Goal: Information Seeking & Learning: Compare options

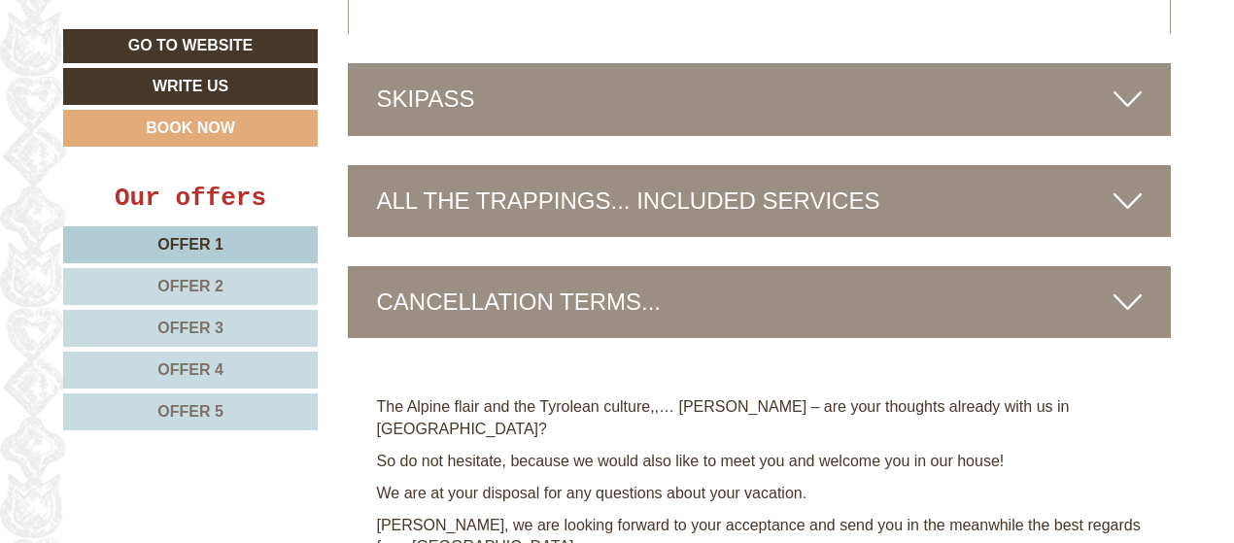
scroll to position [7578, 0]
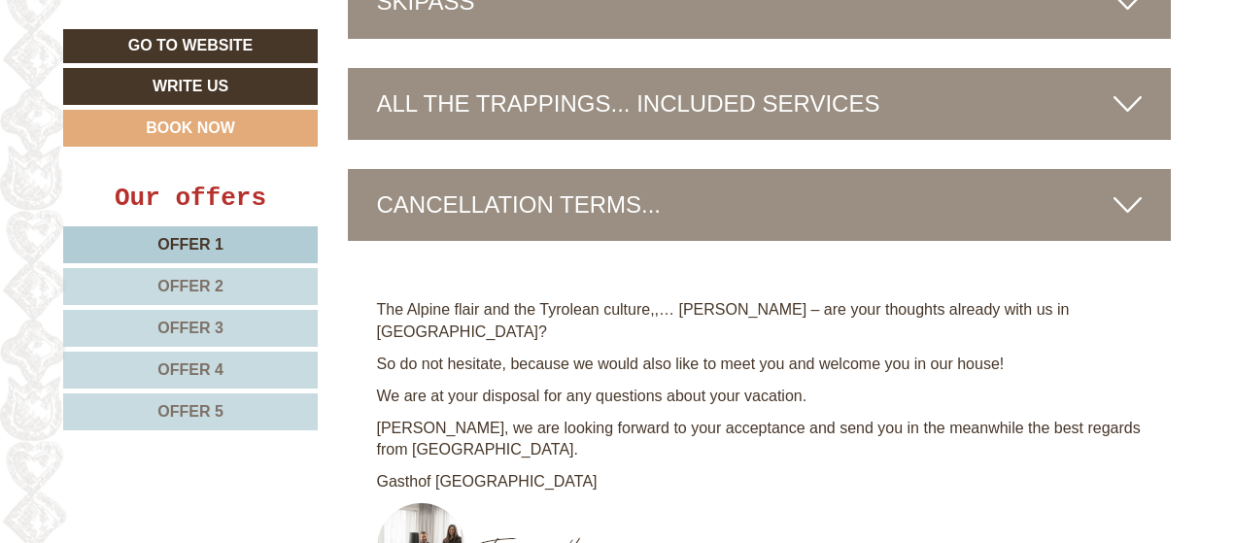
click at [1129, 188] on icon at bounding box center [1127, 204] width 28 height 33
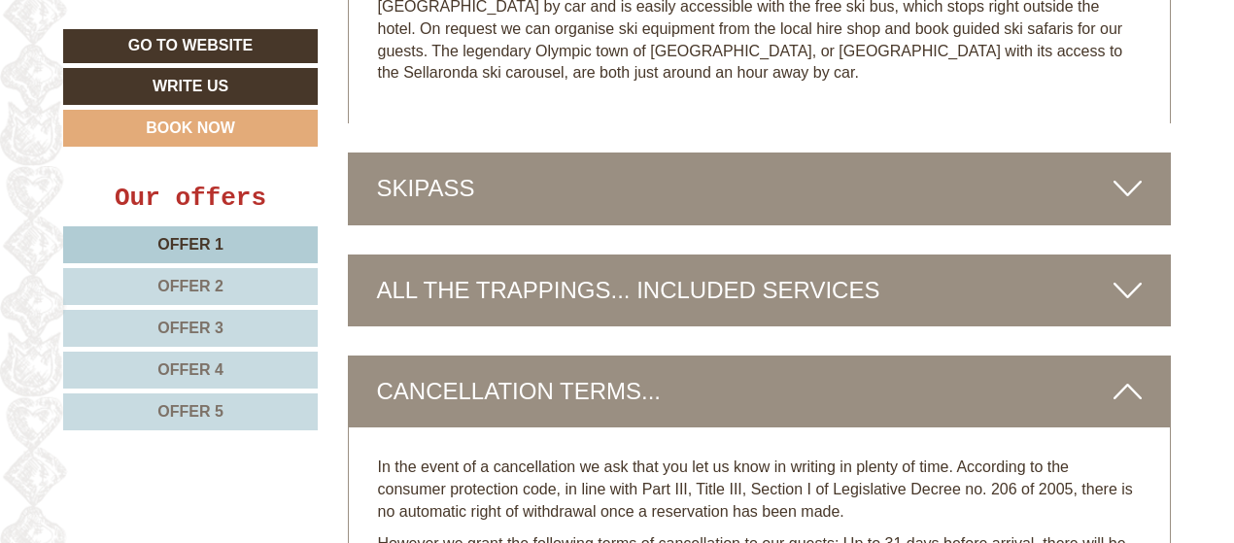
scroll to position [7383, 0]
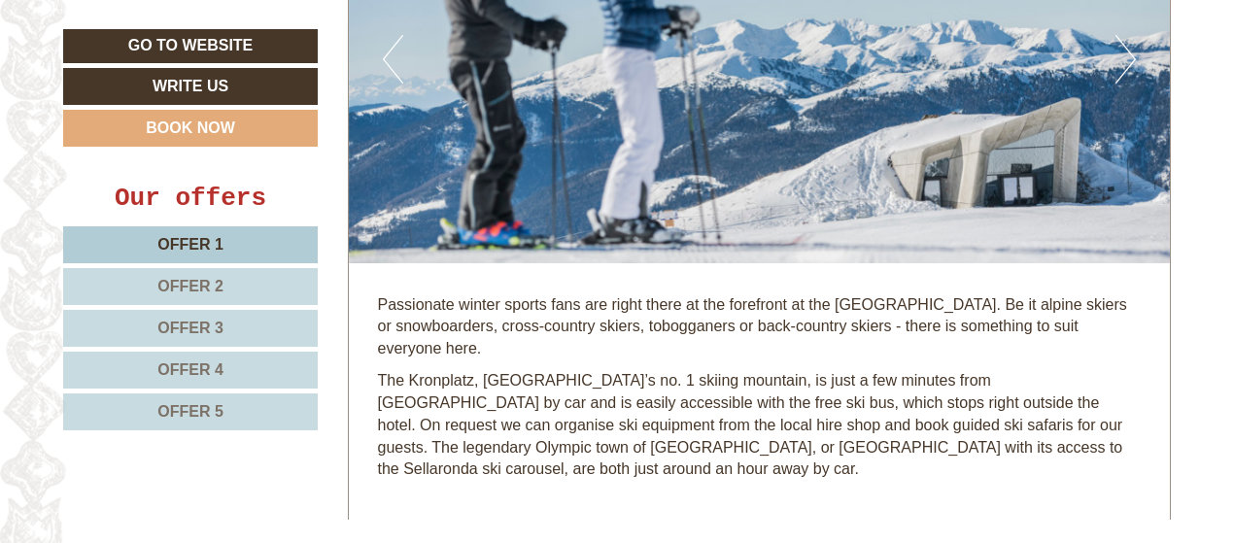
click at [196, 367] on span "Offer 4" at bounding box center [190, 369] width 66 height 17
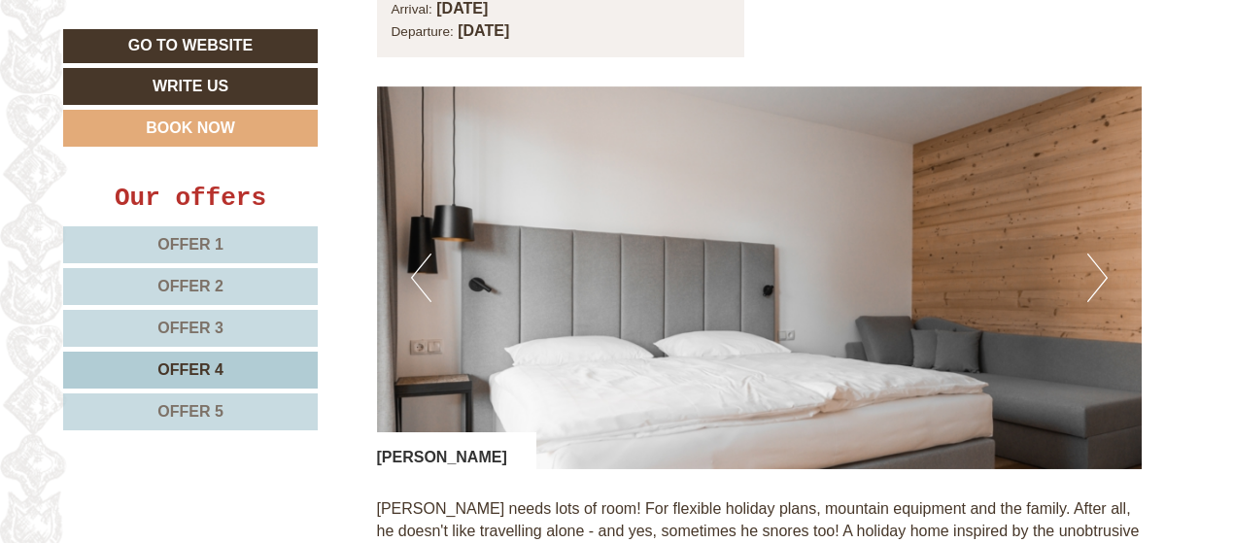
scroll to position [874, 0]
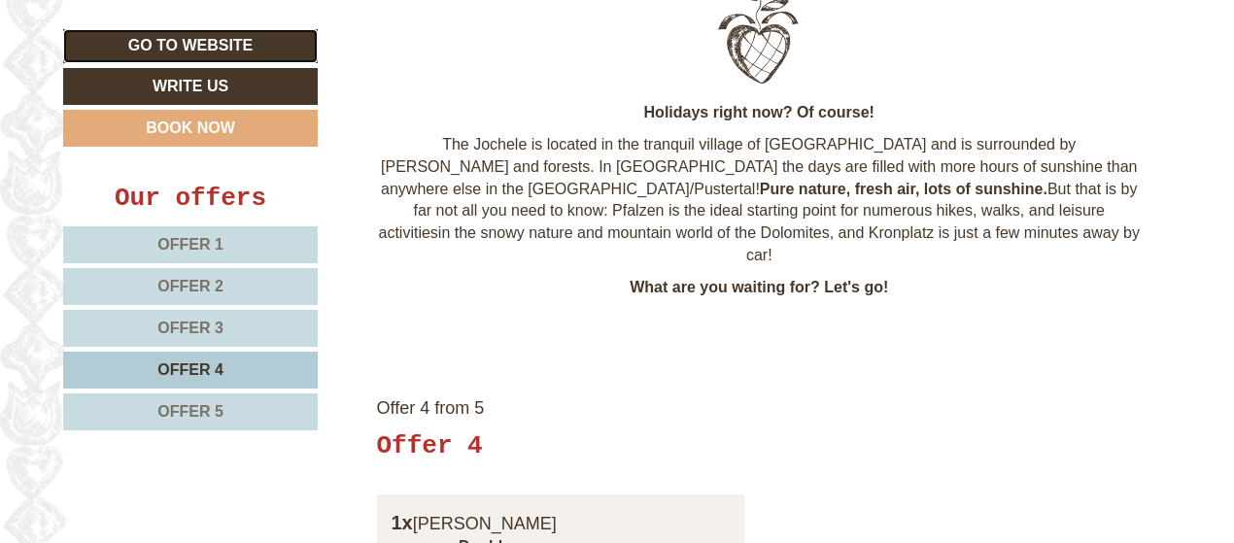
click at [205, 49] on link "Go to website" at bounding box center [190, 46] width 255 height 34
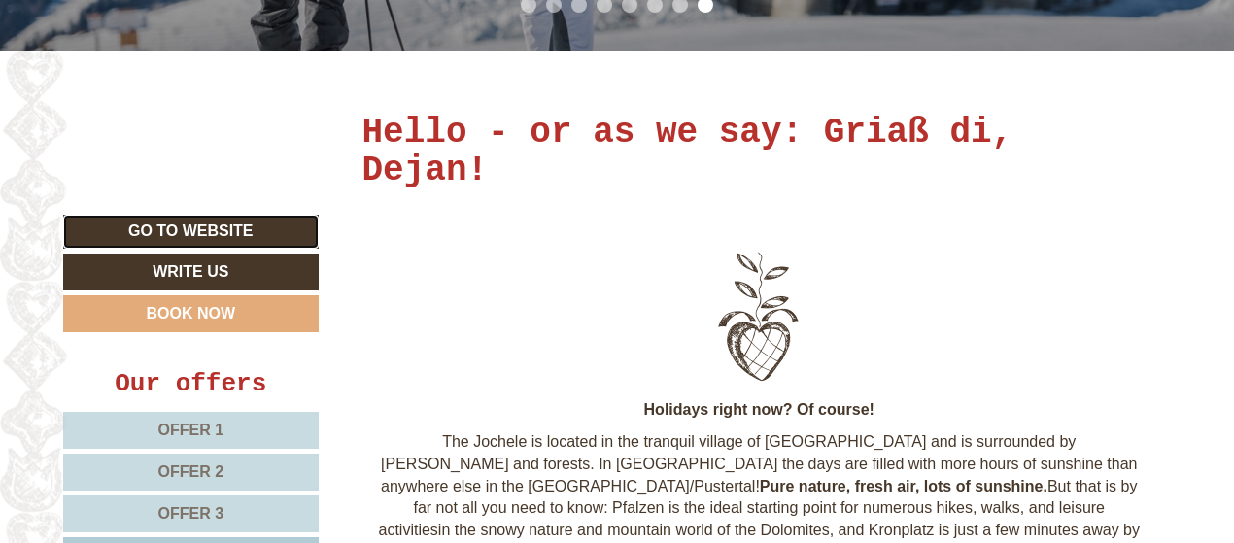
scroll to position [0, 0]
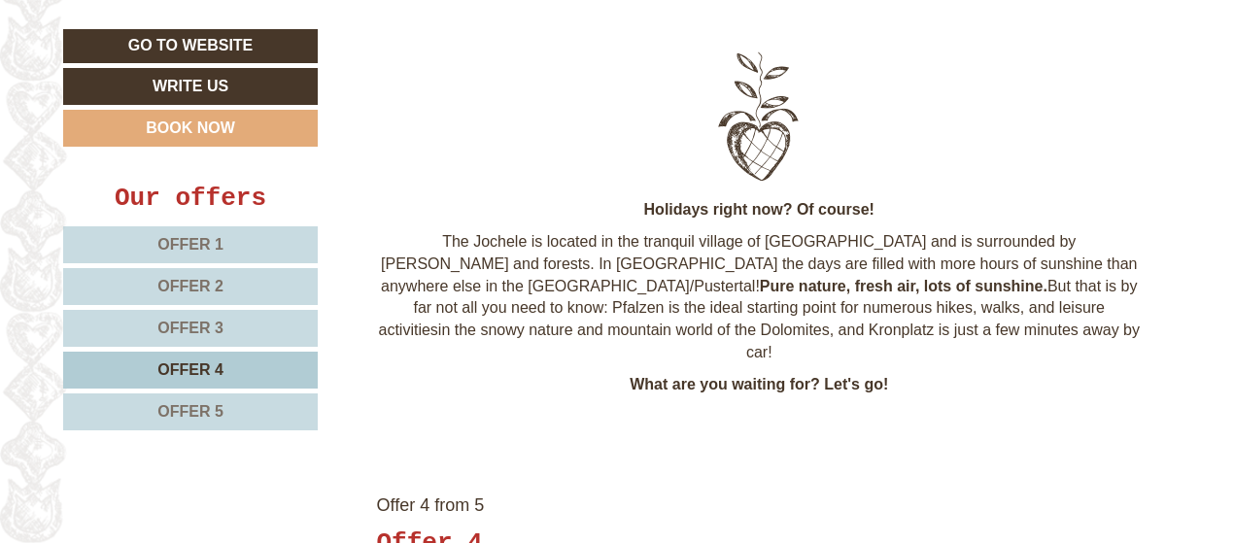
click at [207, 236] on span "Offer 1" at bounding box center [190, 244] width 66 height 17
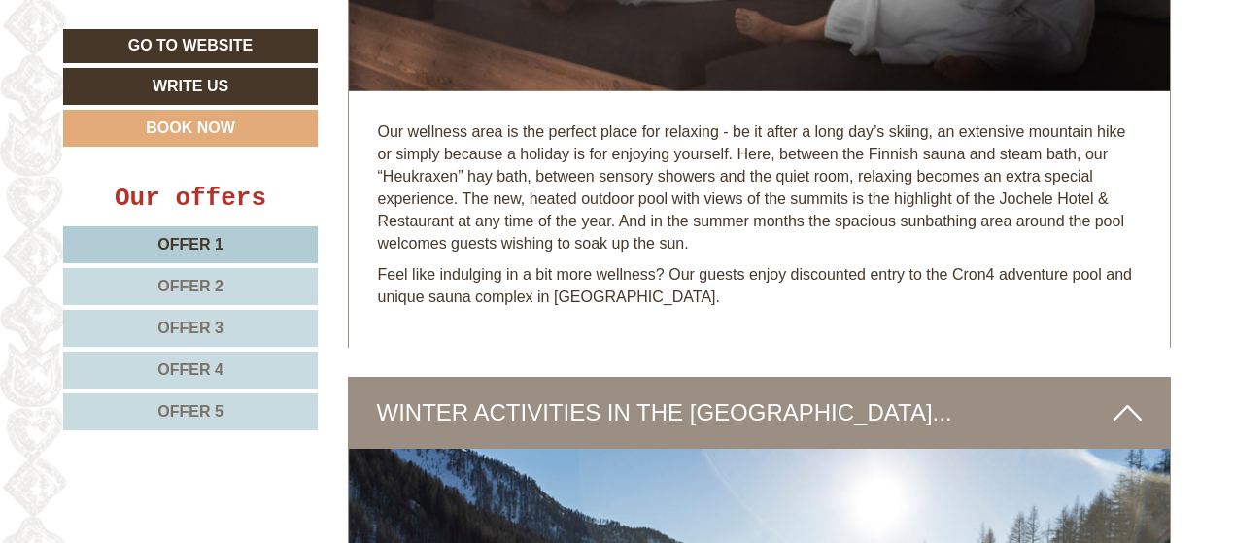
click at [229, 282] on link "Offer 2" at bounding box center [190, 286] width 255 height 37
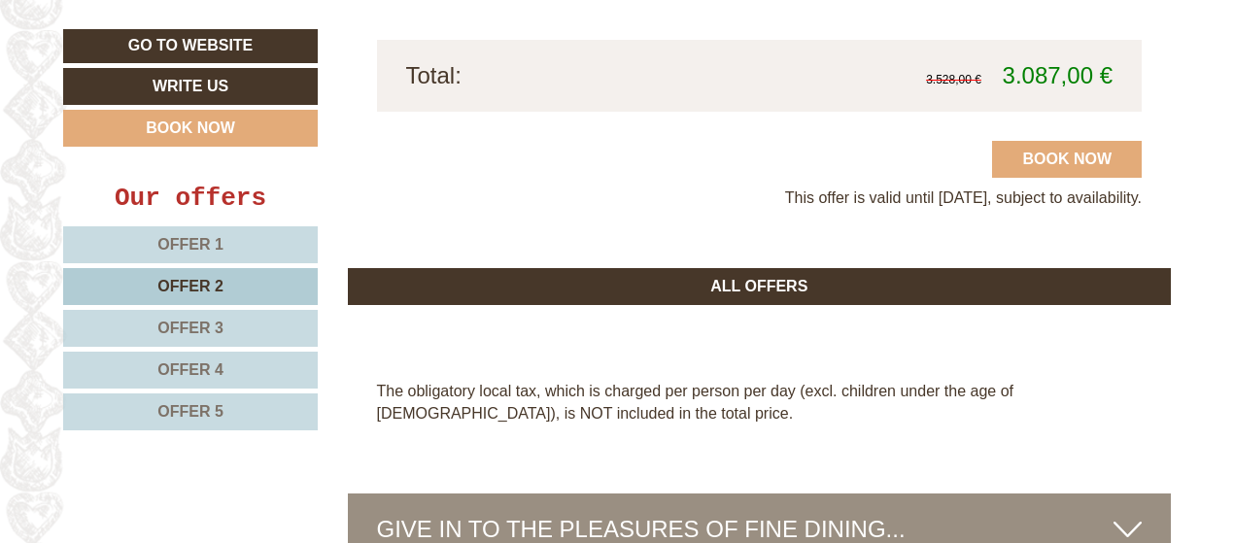
scroll to position [2676, 0]
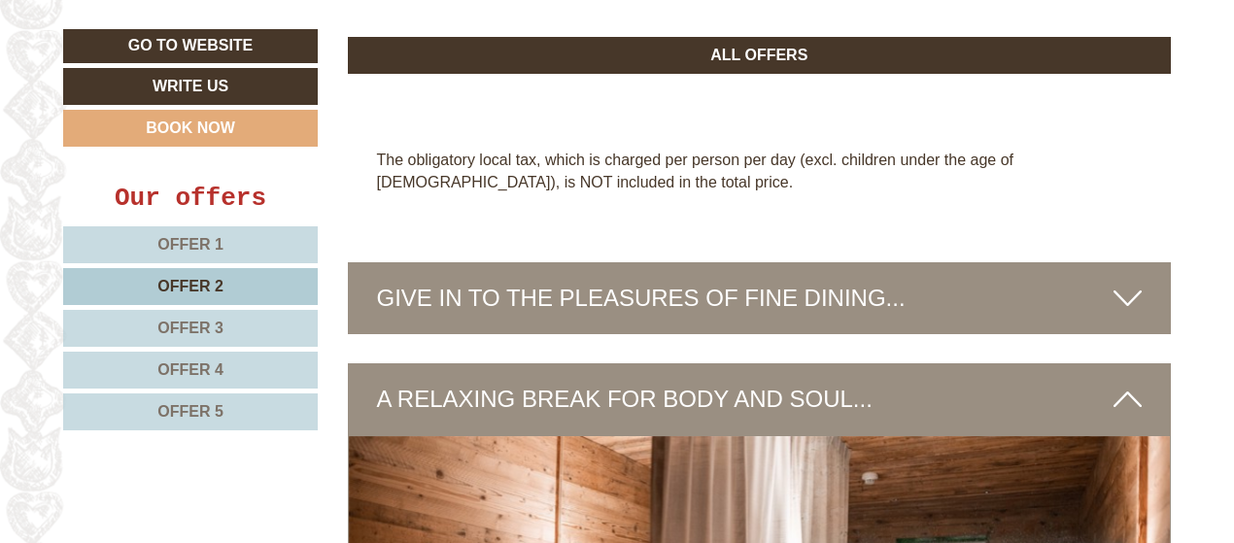
click at [208, 331] on span "Offer 3" at bounding box center [190, 328] width 66 height 17
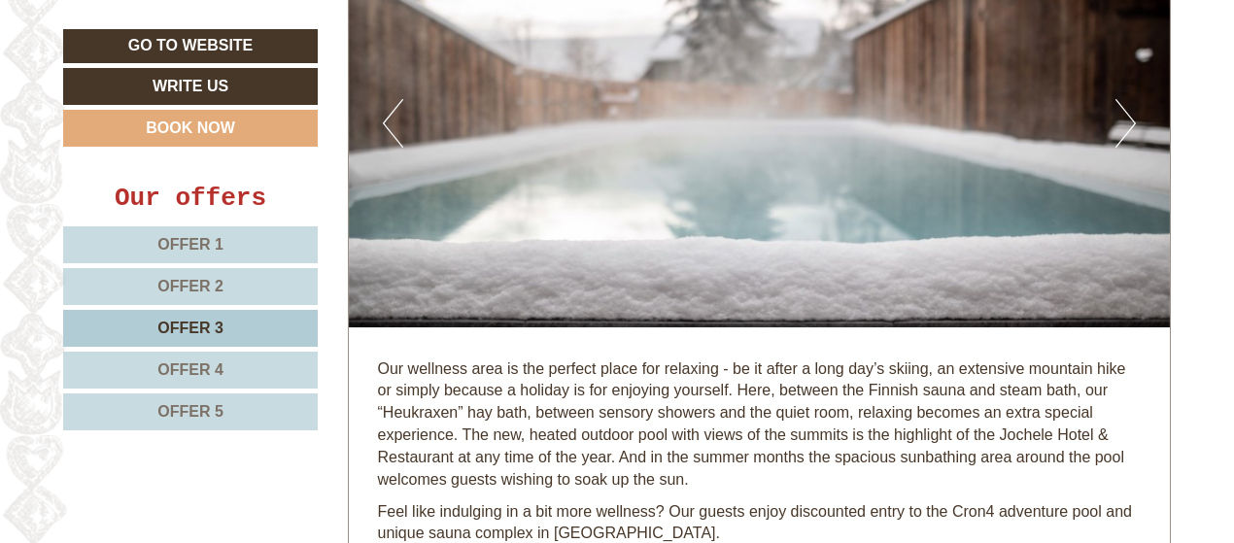
scroll to position [3303, 0]
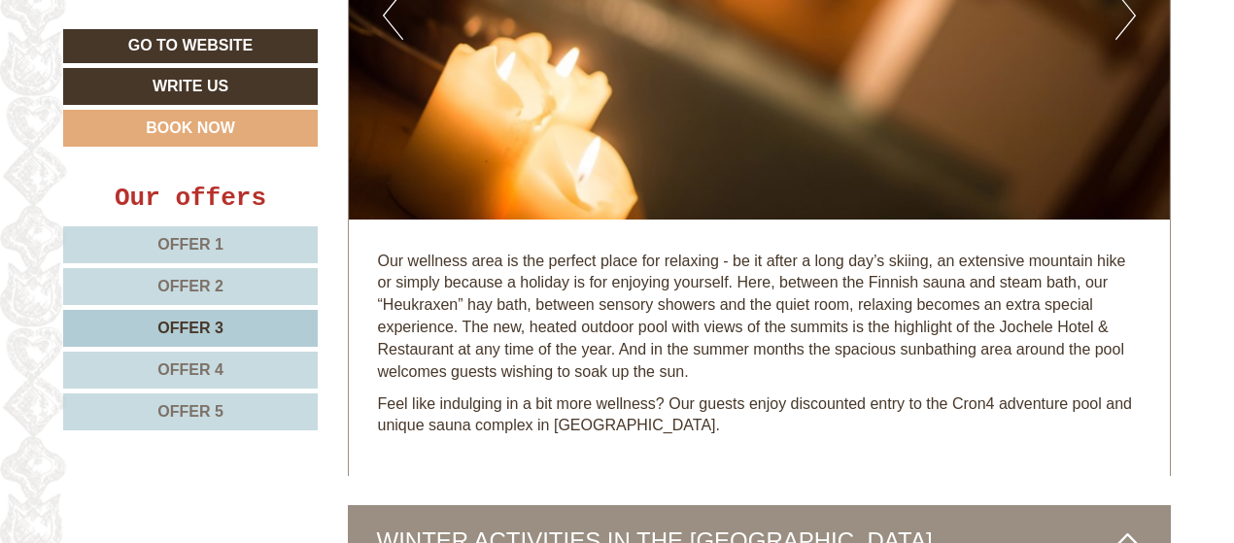
click at [185, 245] on span "Offer 1" at bounding box center [190, 244] width 66 height 17
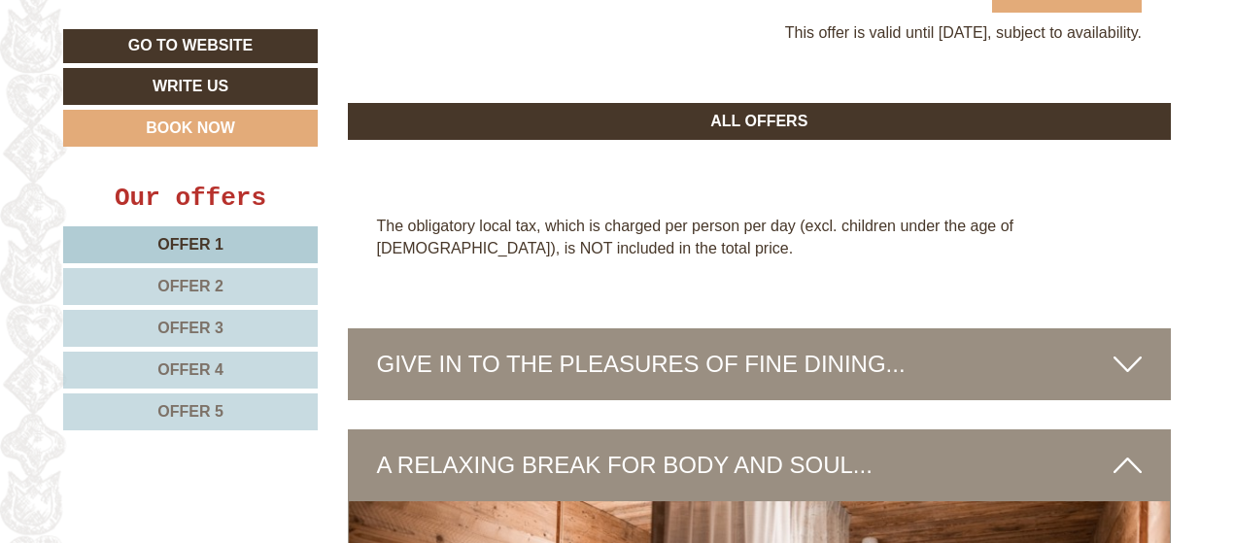
scroll to position [2871, 0]
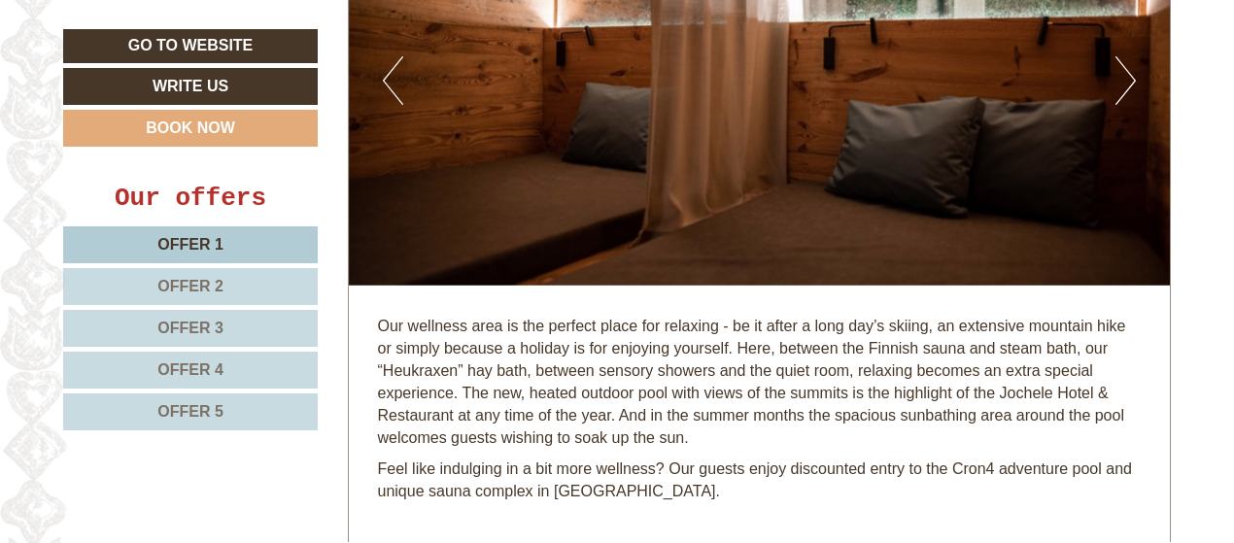
click at [197, 287] on span "Offer 2" at bounding box center [190, 286] width 66 height 17
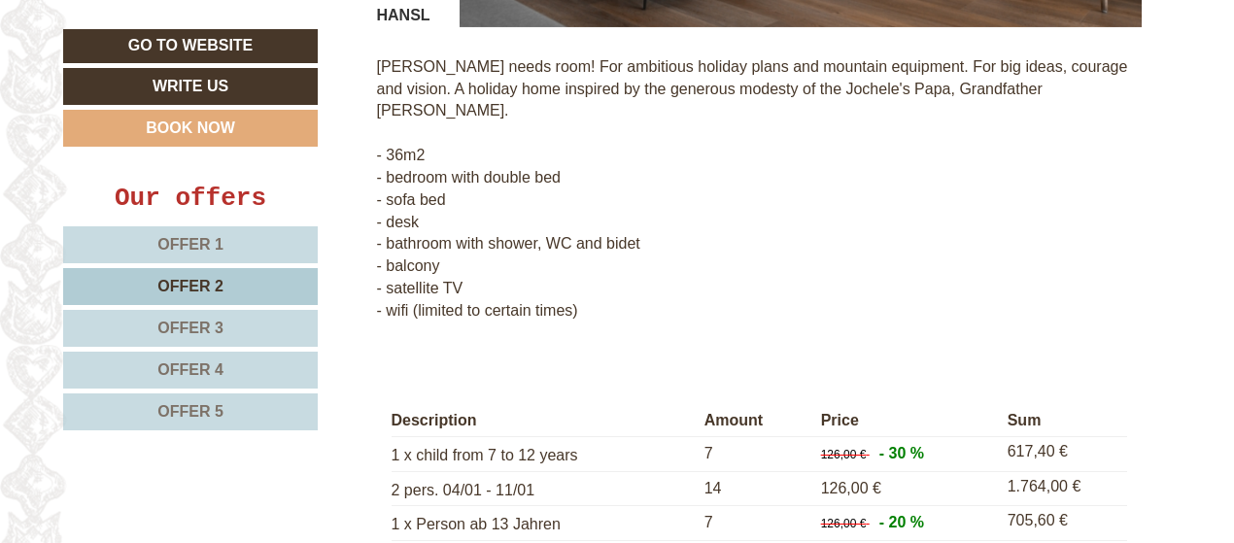
scroll to position [2094, 0]
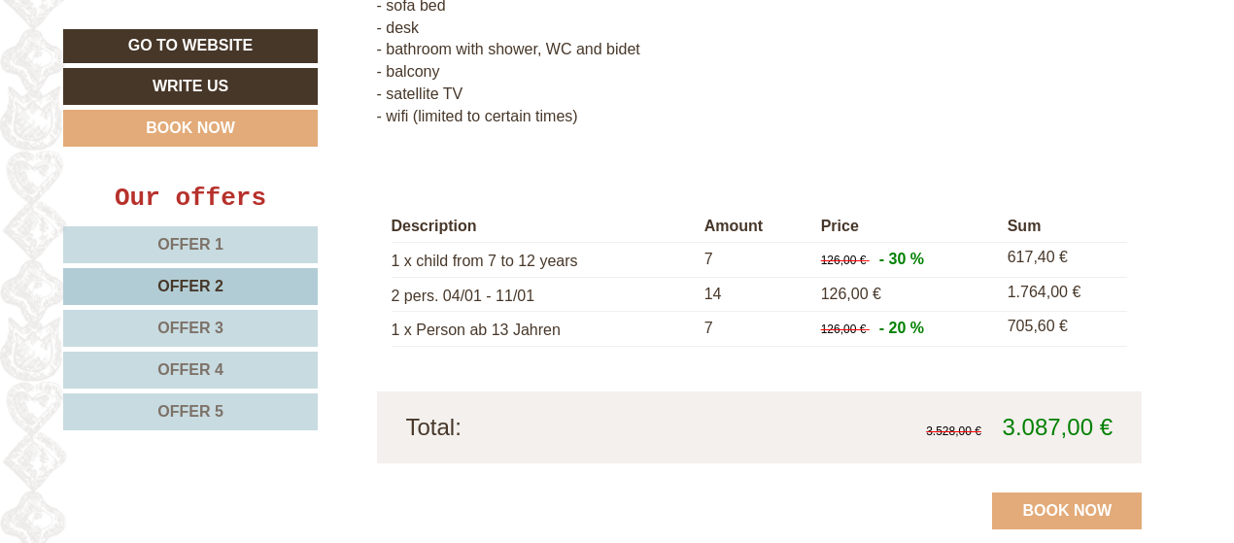
click at [212, 323] on span "Offer 3" at bounding box center [190, 328] width 66 height 17
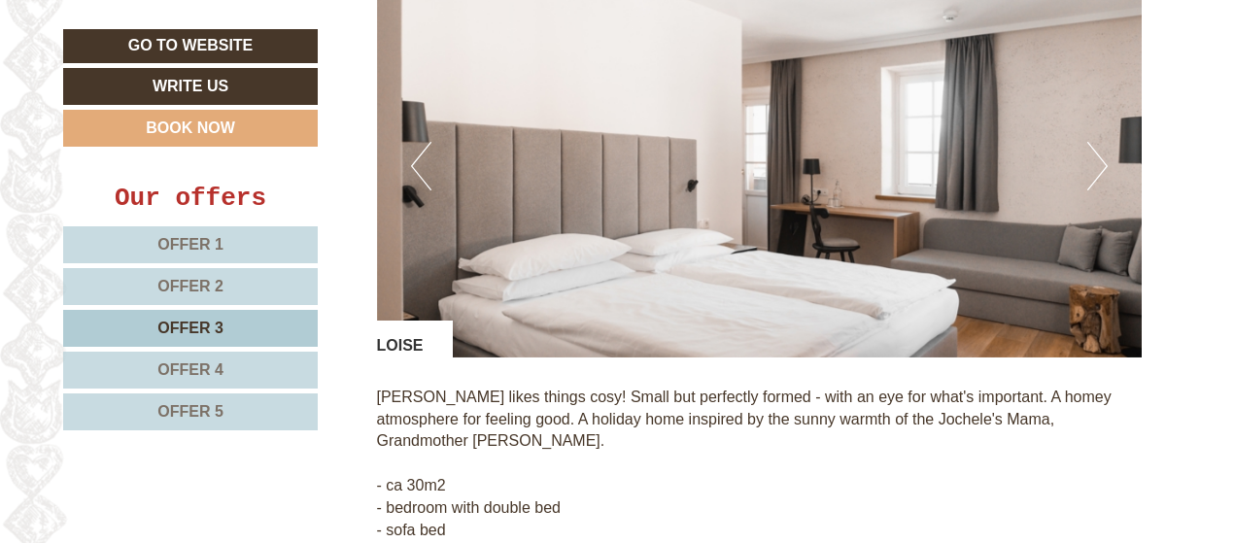
scroll to position [1122, 0]
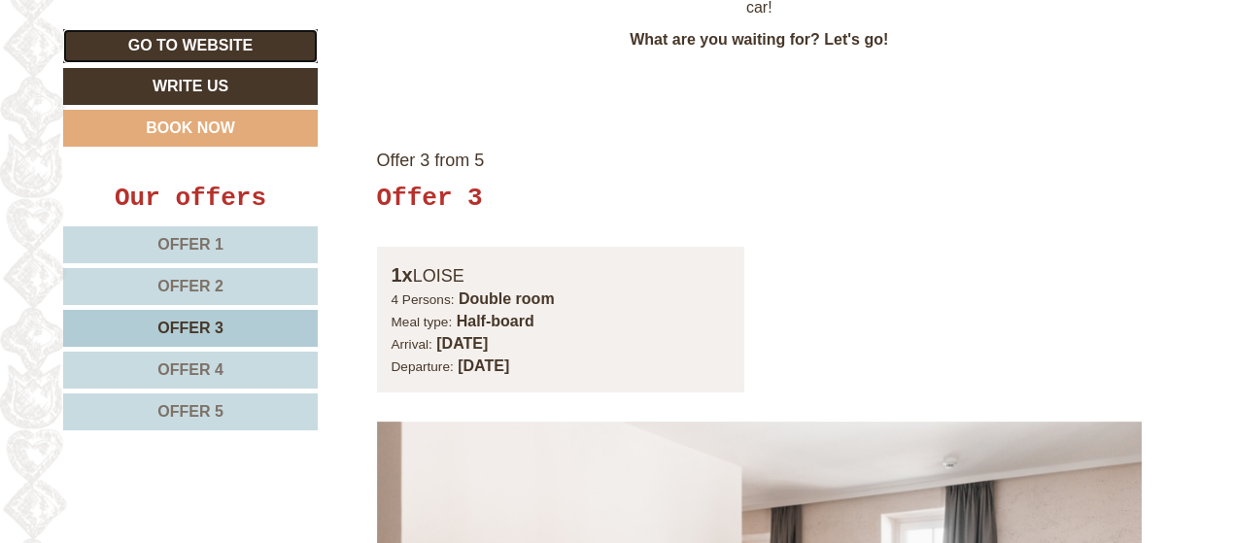
click at [218, 38] on link "Go to website" at bounding box center [190, 46] width 255 height 34
